Goal: Task Accomplishment & Management: Manage account settings

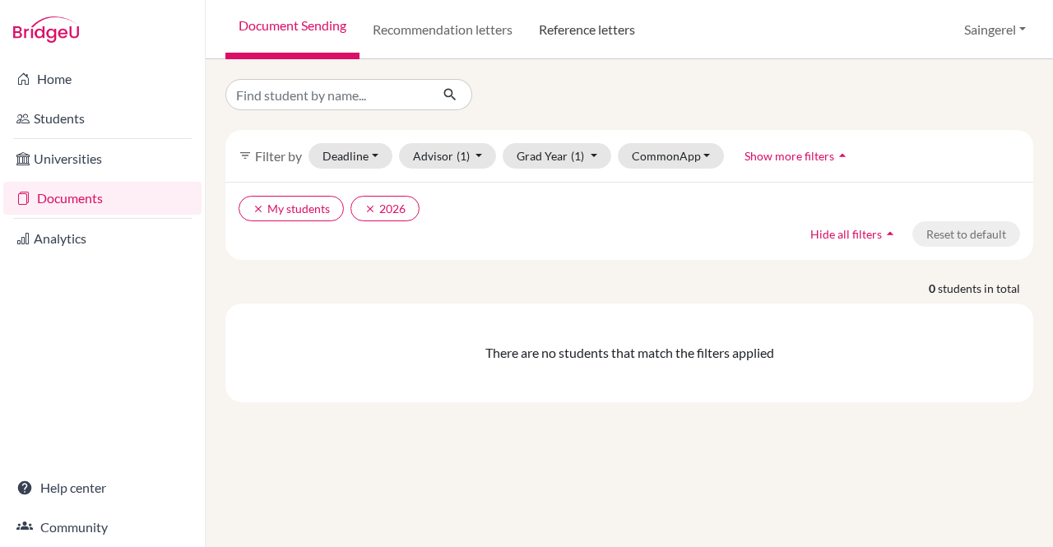
click at [551, 32] on link "Reference letters" at bounding box center [587, 29] width 123 height 59
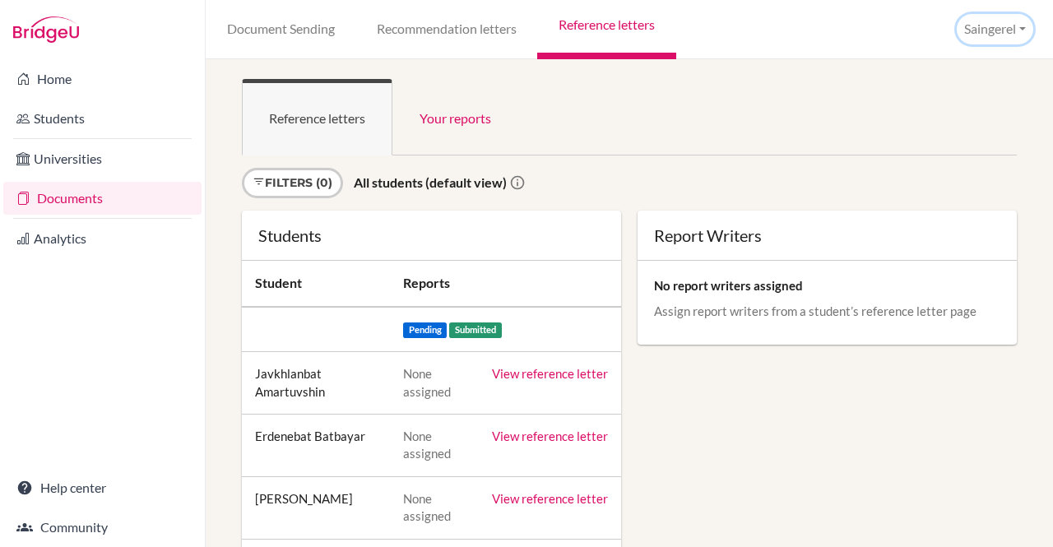
click at [974, 26] on button "Saingerel" at bounding box center [995, 29] width 77 height 30
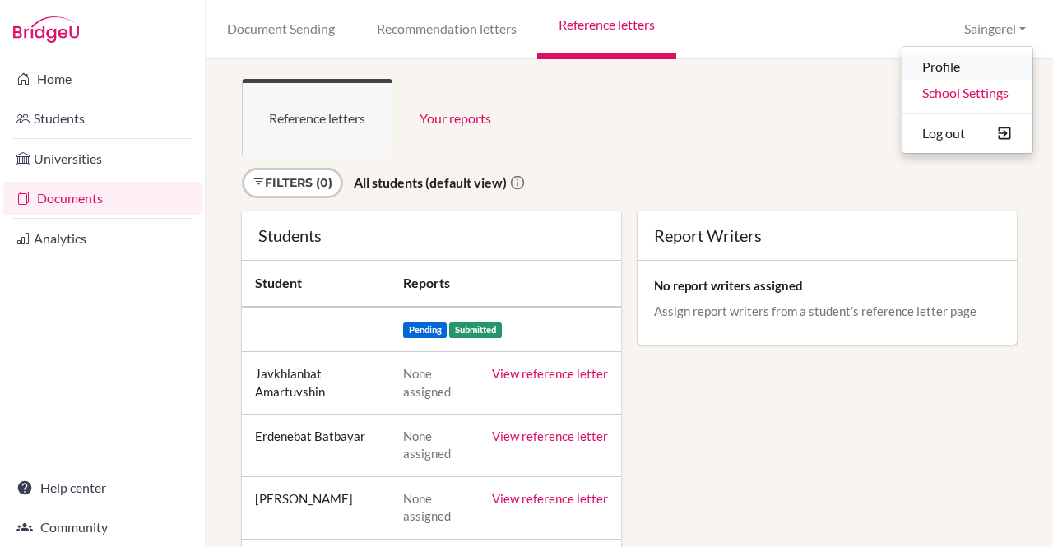
click at [964, 75] on link "Profile" at bounding box center [968, 66] width 130 height 26
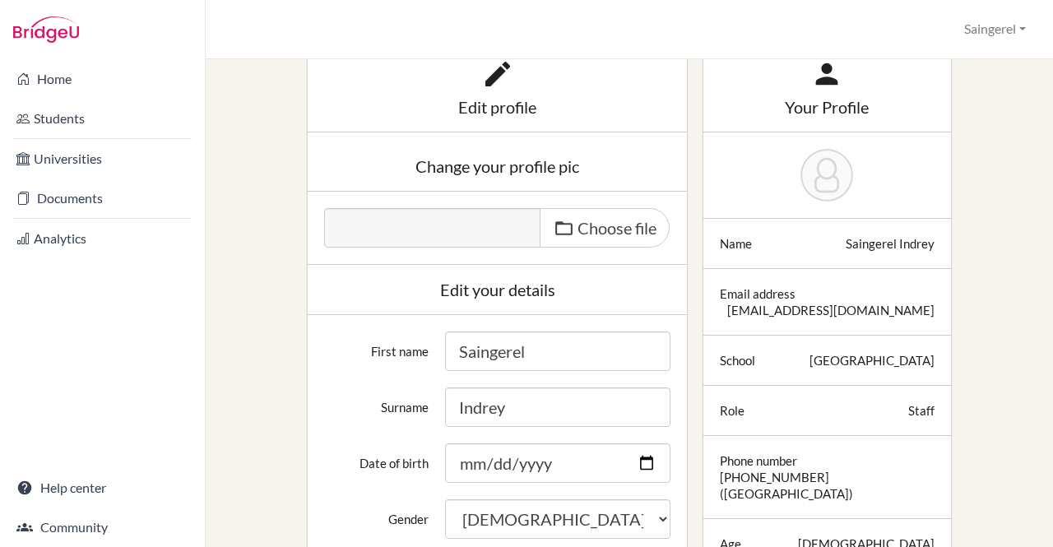
scroll to position [68, 0]
click at [587, 223] on span "Choose file" at bounding box center [617, 229] width 79 height 20
click at [576, 223] on input "Choose file" at bounding box center [450, 218] width 252 height 19
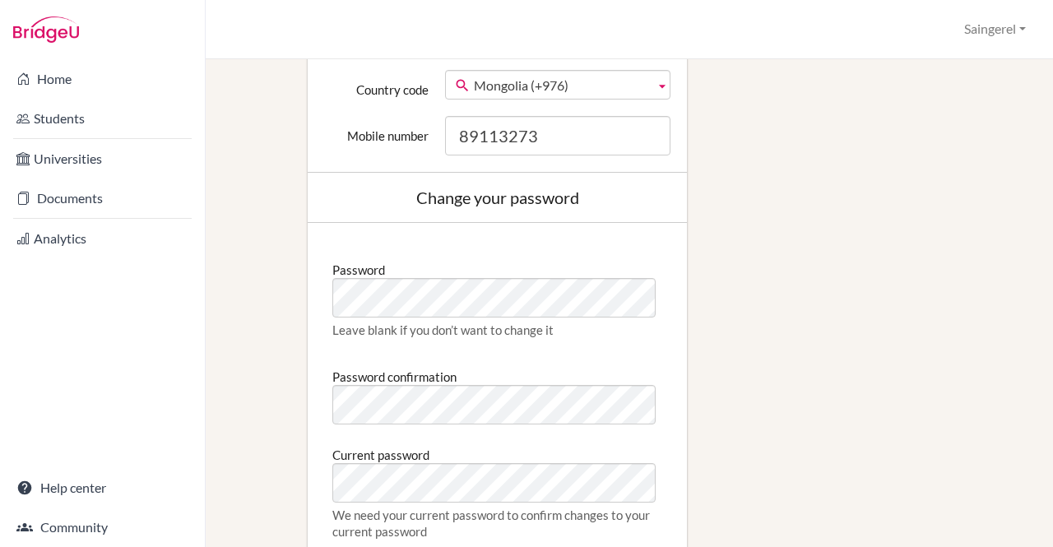
scroll to position [1132, 0]
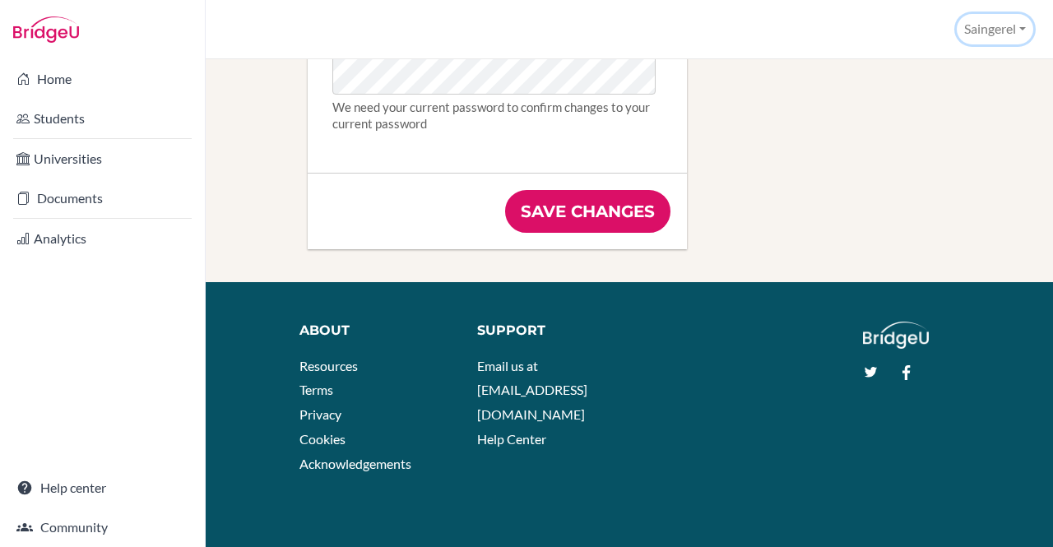
click at [981, 24] on button "Saingerel" at bounding box center [995, 29] width 77 height 30
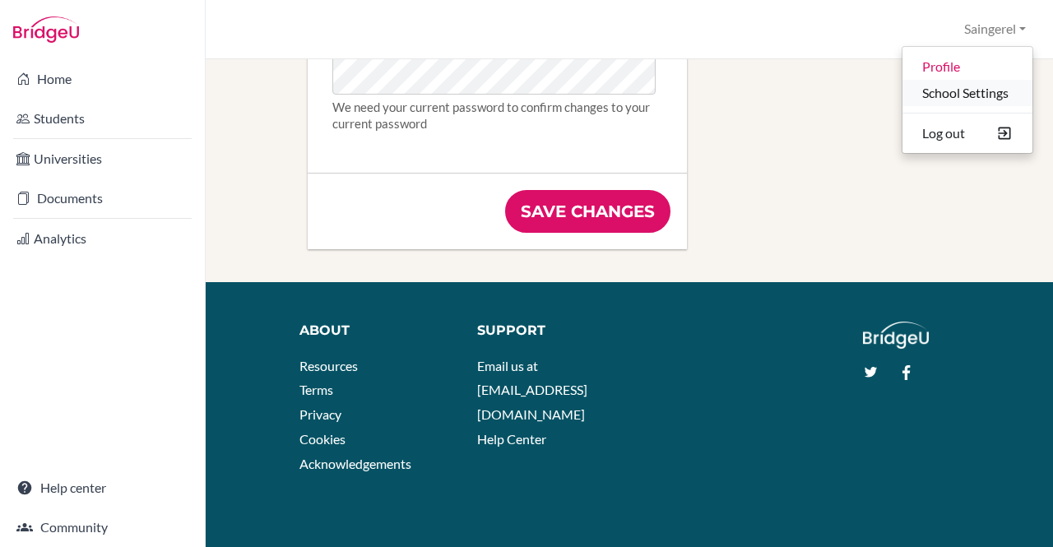
click at [960, 87] on link "School Settings" at bounding box center [968, 93] width 130 height 26
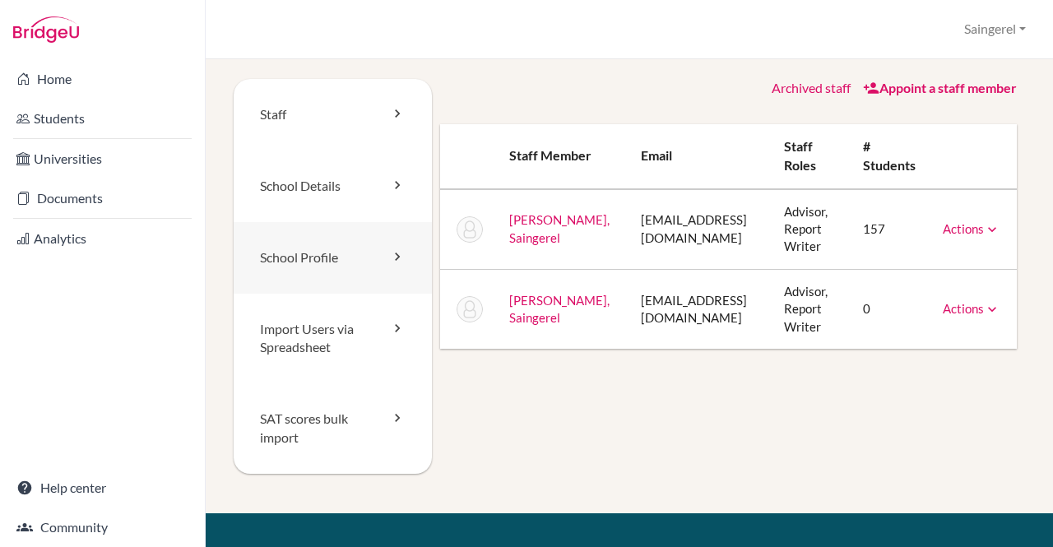
click at [337, 268] on link "School Profile" at bounding box center [333, 258] width 198 height 72
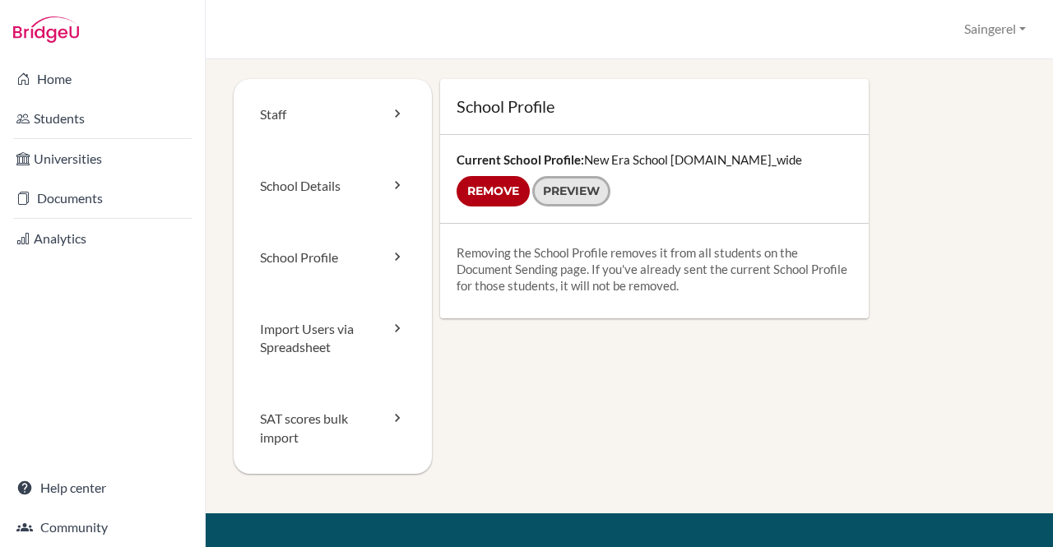
click at [598, 188] on link "Preview" at bounding box center [571, 191] width 78 height 30
